Goal: Navigation & Orientation: Find specific page/section

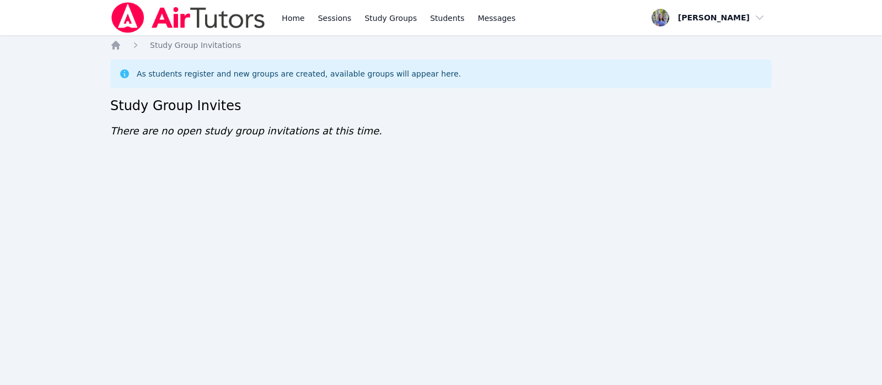
click at [29, 172] on div "Home Sessions Study Groups Students Messages Open user menu [PERSON_NAME] Open …" at bounding box center [441, 192] width 882 height 385
